Goal: Task Accomplishment & Management: Use online tool/utility

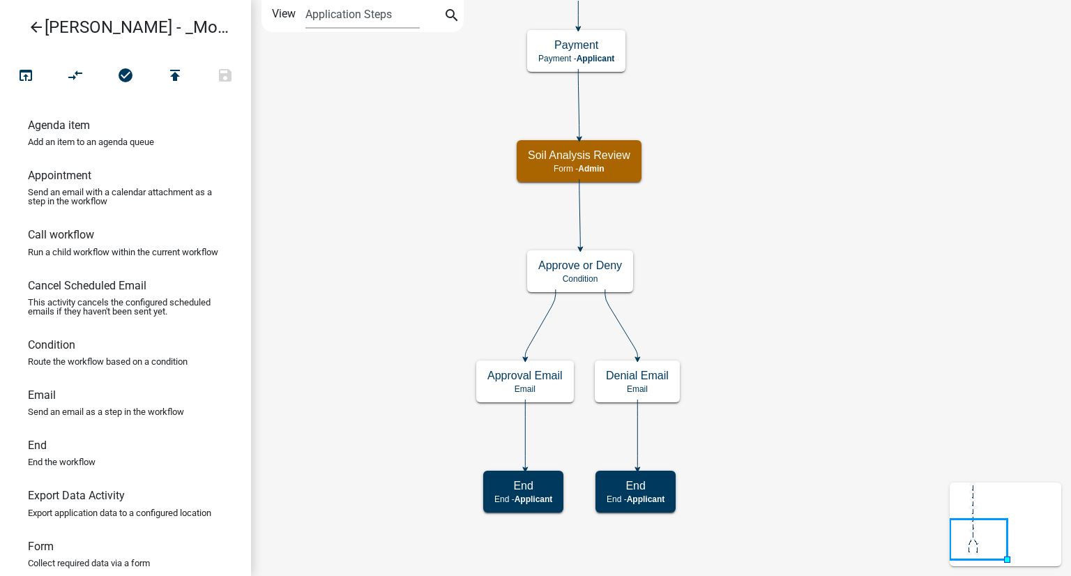
click at [26, 28] on link "arrow_back [PERSON_NAME] - _Module 2. Soil Analysis Request - Build a Workflow" at bounding box center [119, 27] width 217 height 32
click at [36, 26] on icon "arrow_back" at bounding box center [36, 29] width 17 height 20
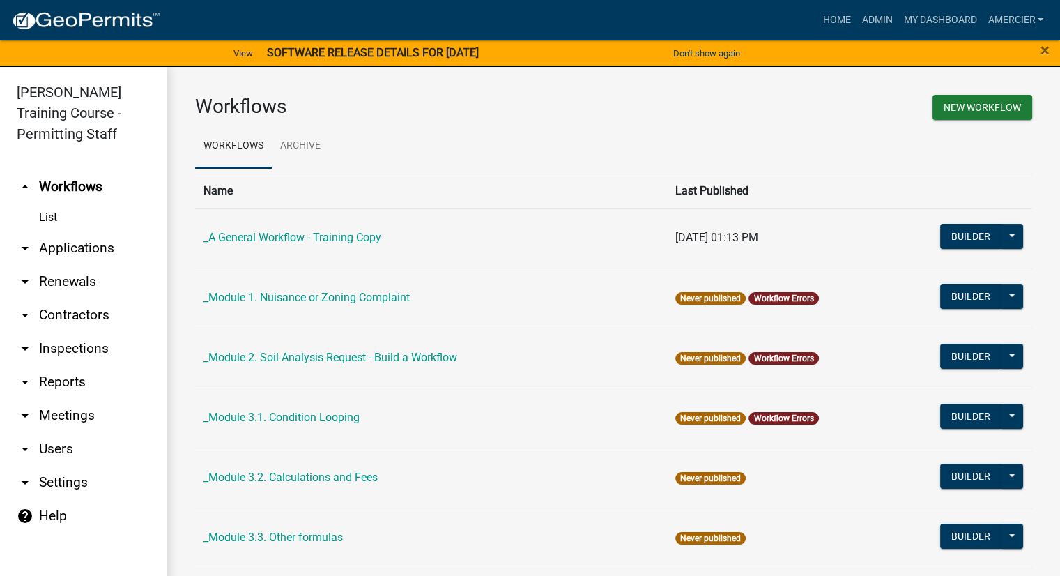
scroll to position [70, 0]
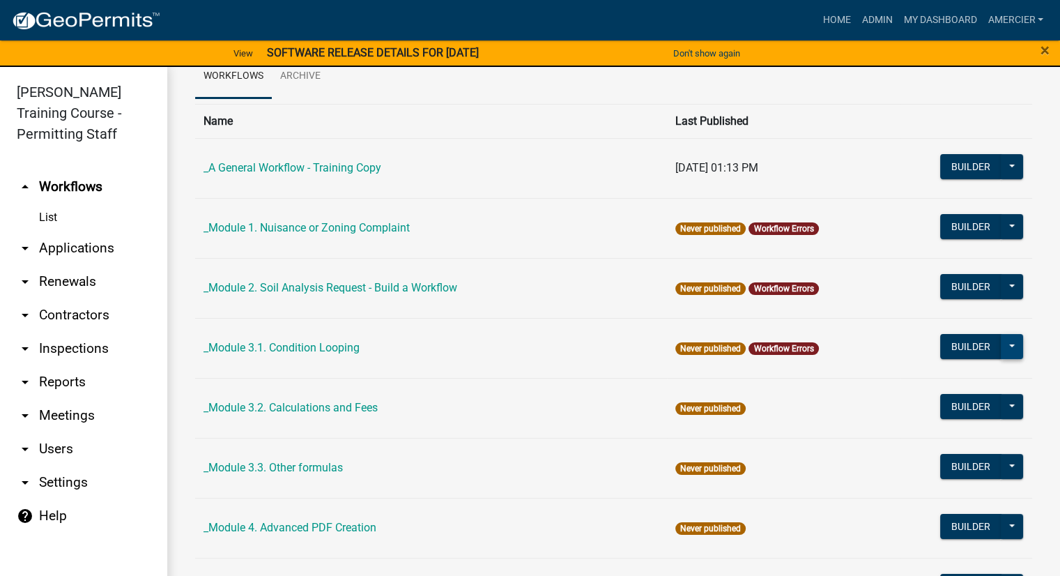
click at [1004, 344] on button at bounding box center [1012, 346] width 22 height 25
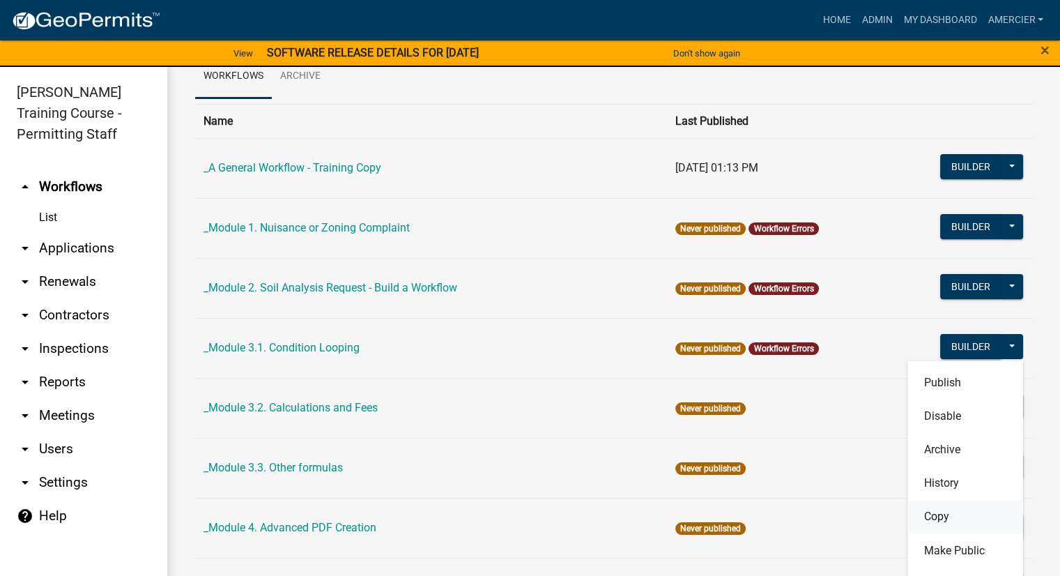
click at [957, 515] on button "Copy" at bounding box center [965, 516] width 116 height 33
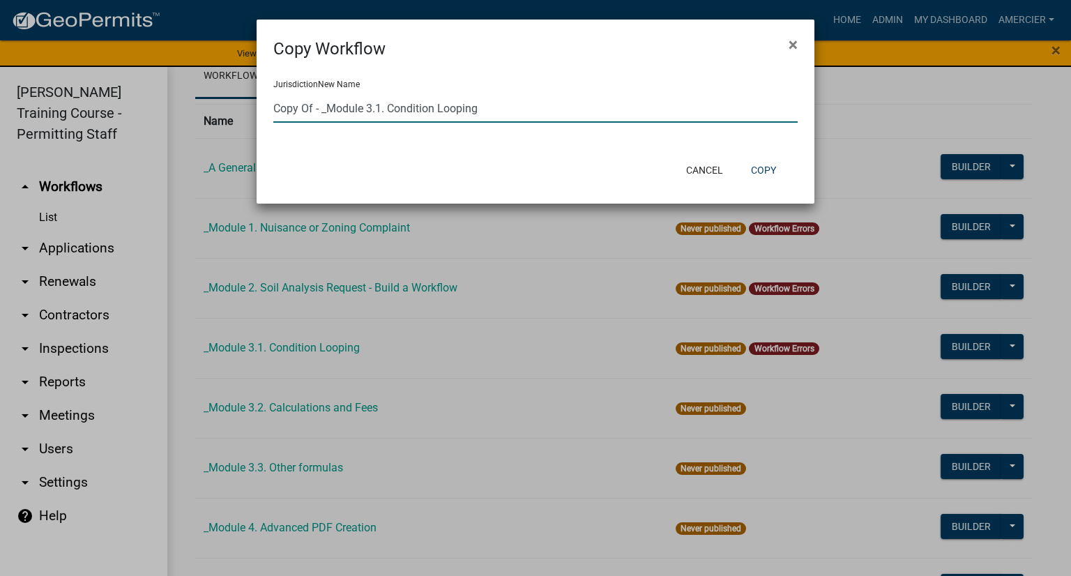
drag, startPoint x: 312, startPoint y: 109, endPoint x: 253, endPoint y: 112, distance: 59.3
click at [253, 112] on ngb-modal-window "Copy Workflow × Jurisdiction New Name Copy Of - _Module 3.1. Condition Looping …" at bounding box center [535, 288] width 1071 height 576
type input "Alex - _Module 3.1. Condition Looping"
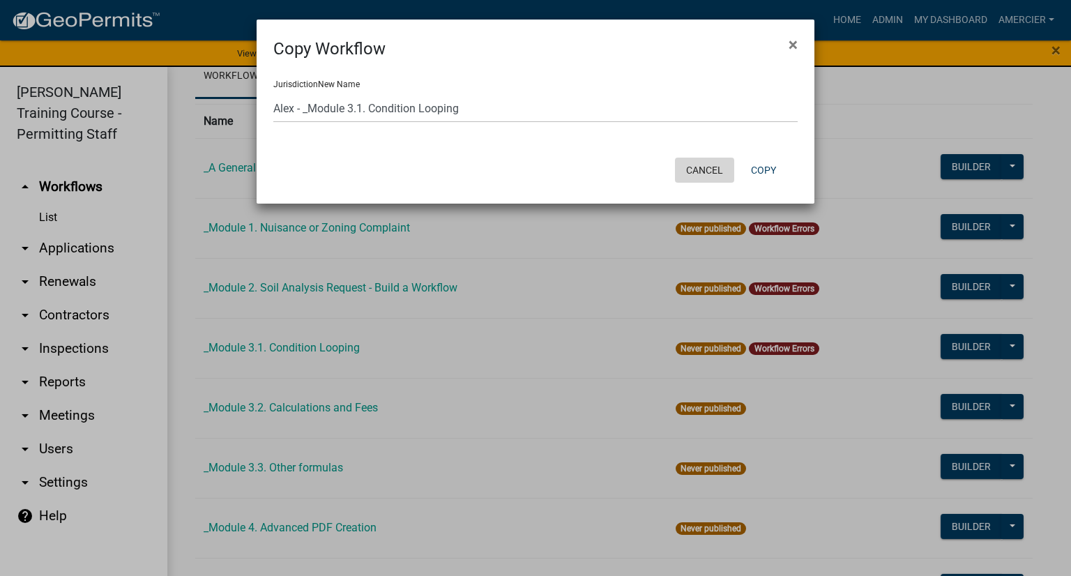
click at [715, 177] on button "Cancel" at bounding box center [704, 170] width 59 height 25
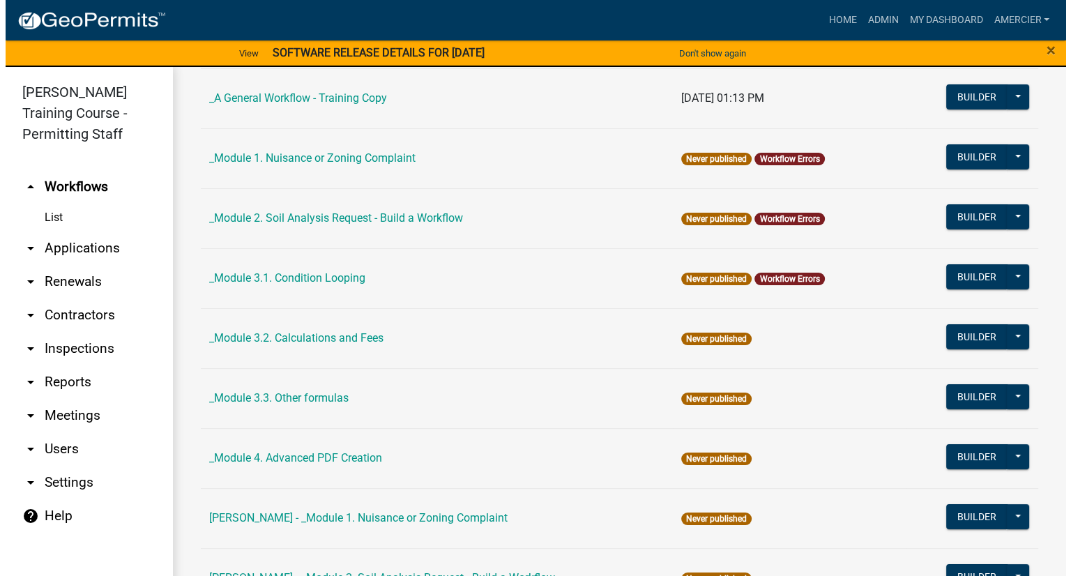
scroll to position [139, 0]
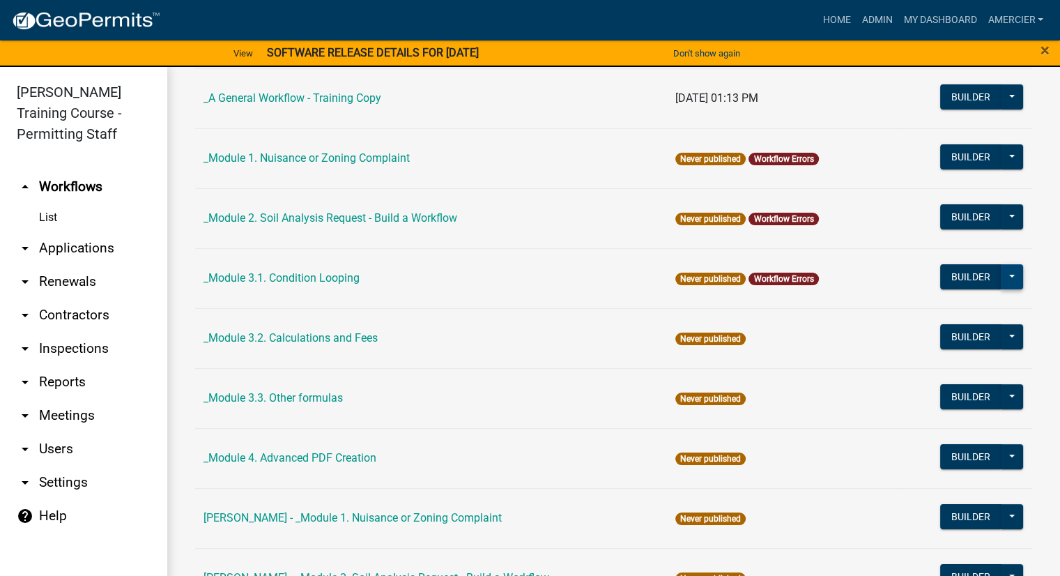
click at [1001, 279] on button at bounding box center [1012, 276] width 22 height 25
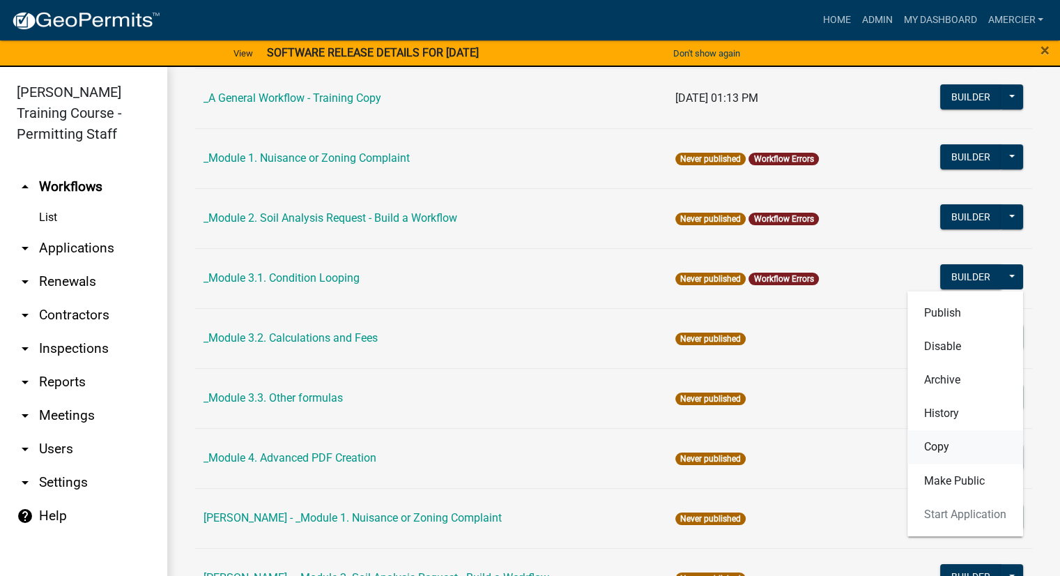
click at [933, 446] on button "Copy" at bounding box center [965, 446] width 116 height 33
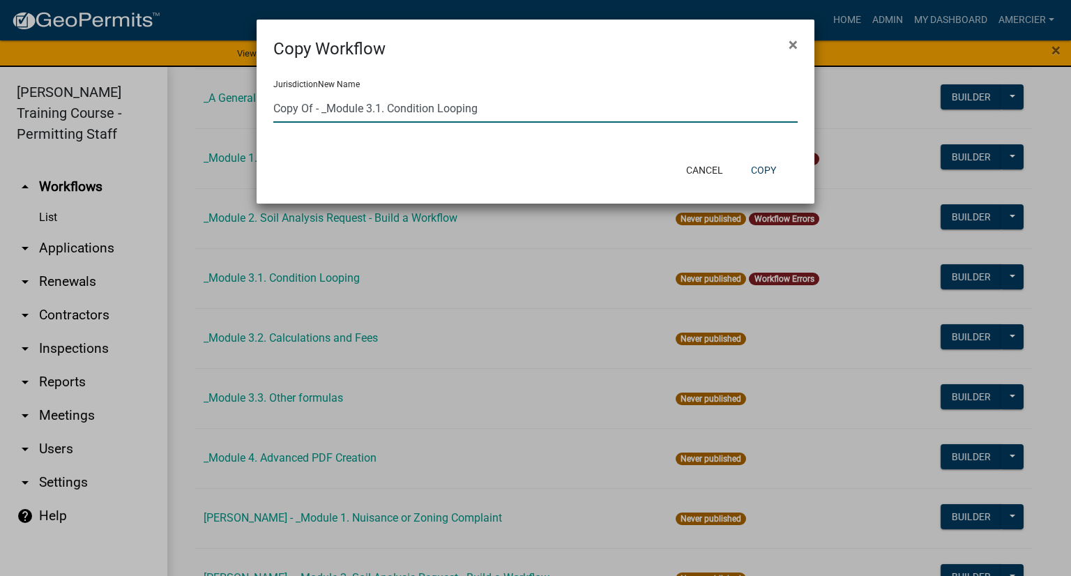
drag, startPoint x: 312, startPoint y: 105, endPoint x: 267, endPoint y: 109, distance: 45.5
click at [267, 109] on div "Jurisdiction New Name Copy Of - _Module 3.1. Condition Looping" at bounding box center [535, 106] width 558 height 91
type input "Alex - _Module 3.1. Condition Looping"
click at [765, 174] on button "Copy" at bounding box center [763, 170] width 47 height 25
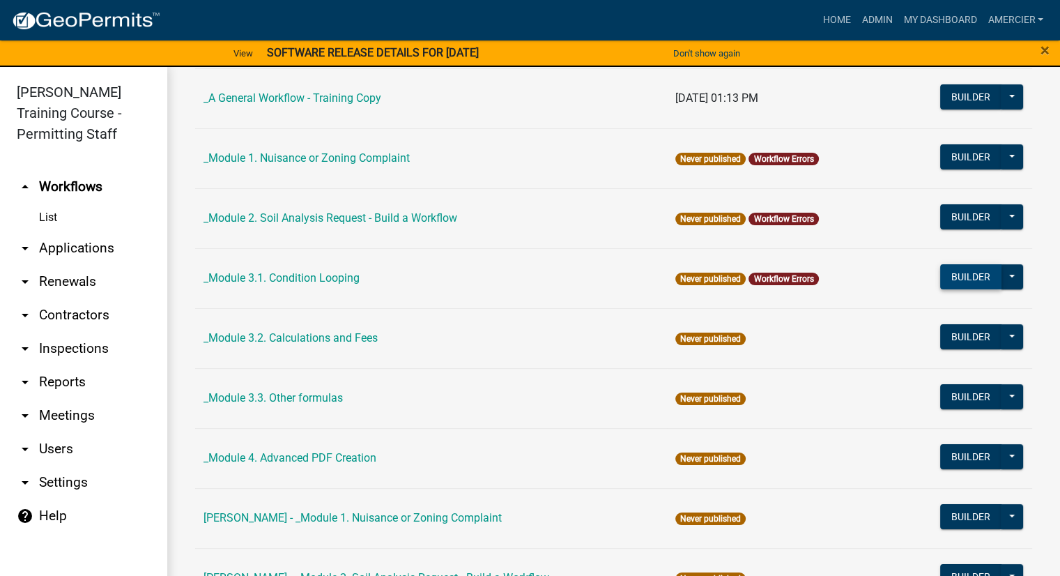
click at [961, 273] on button "Builder" at bounding box center [970, 276] width 61 height 25
